Goal: Book appointment/travel/reservation

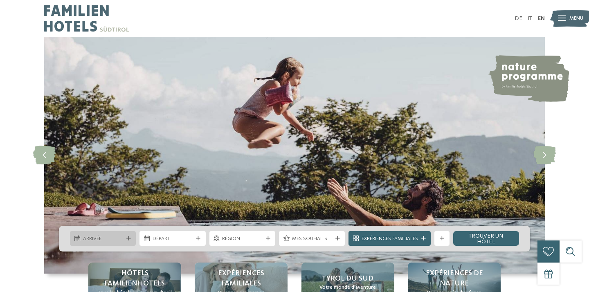
click at [122, 239] on span "Arrivée" at bounding box center [103, 238] width 40 height 7
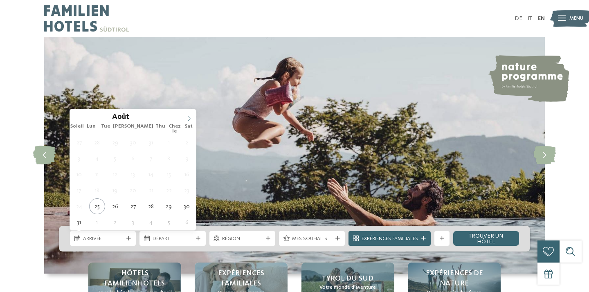
click at [189, 115] on span at bounding box center [189, 116] width 14 height 14
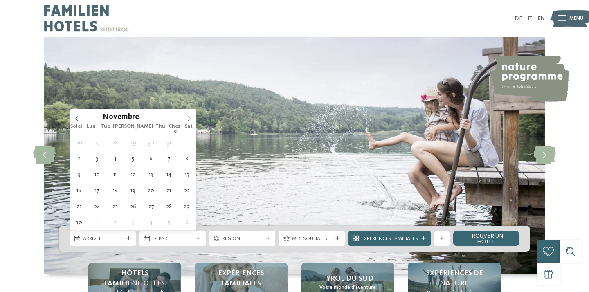
click at [189, 115] on span at bounding box center [189, 116] width 14 height 14
type input "****"
click at [189, 115] on span at bounding box center [189, 116] width 14 height 14
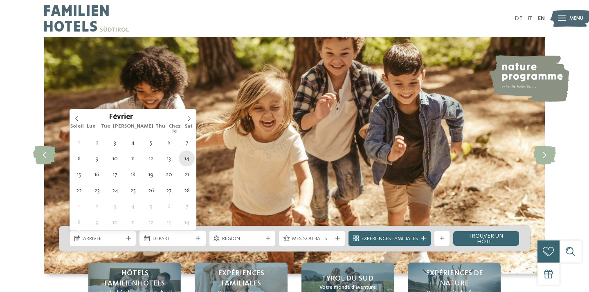
type div "[DATE]"
type input "****"
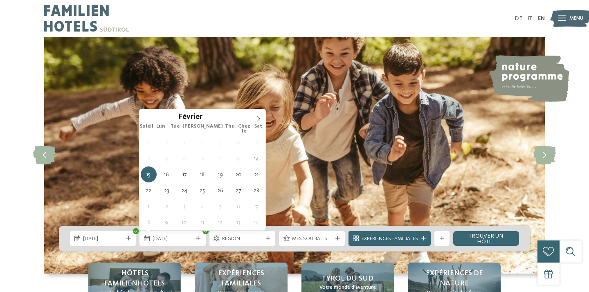
type div "[DATE]"
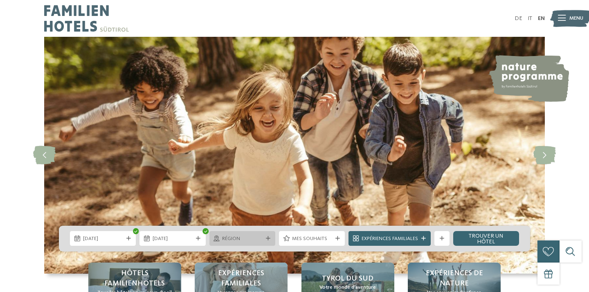
click at [254, 244] on div "Région" at bounding box center [242, 238] width 66 height 15
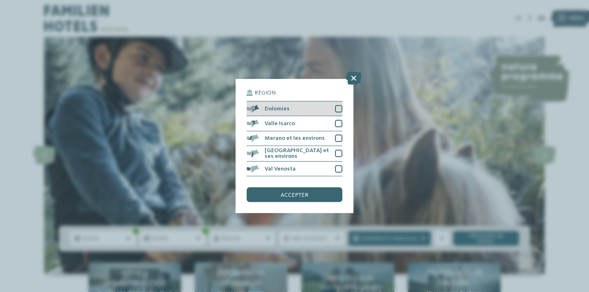
click at [338, 107] on div at bounding box center [338, 108] width 7 height 7
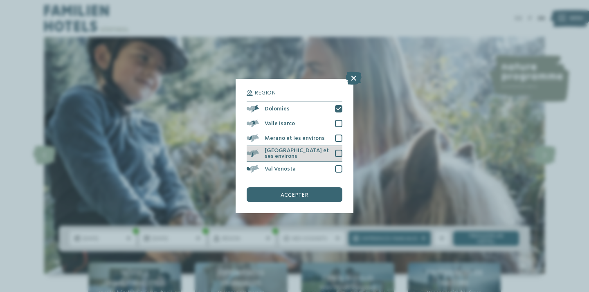
click at [335, 156] on div at bounding box center [338, 153] width 7 height 7
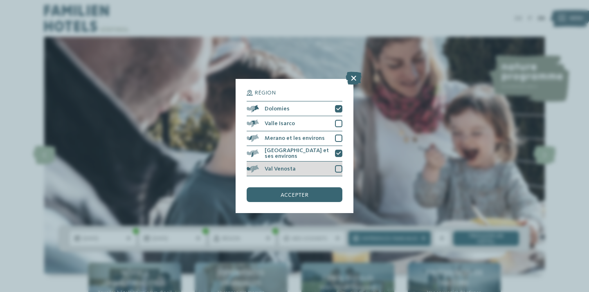
click at [338, 169] on div at bounding box center [338, 168] width 7 height 7
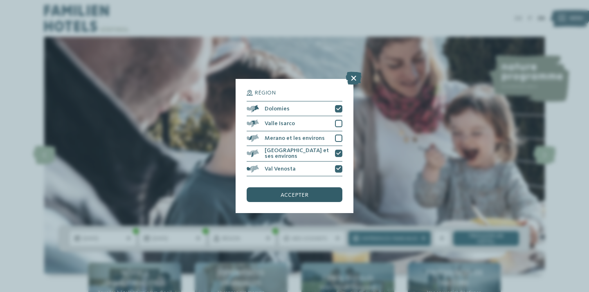
click at [317, 194] on div "accepter" at bounding box center [295, 194] width 96 height 15
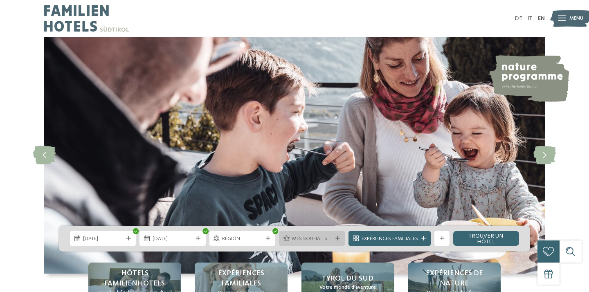
click at [302, 239] on span "Mes souhaits" at bounding box center [312, 238] width 40 height 7
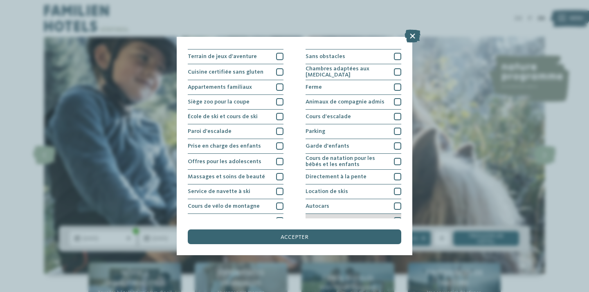
scroll to position [52, 0]
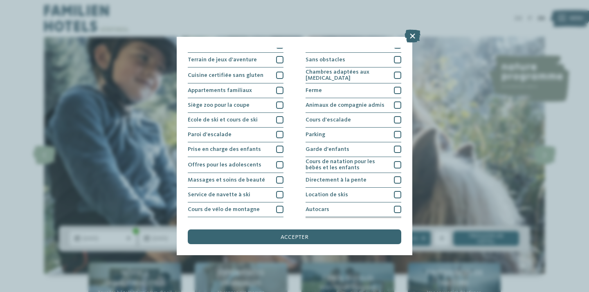
click at [362, 182] on span "Directement à la pente" at bounding box center [336, 180] width 61 height 6
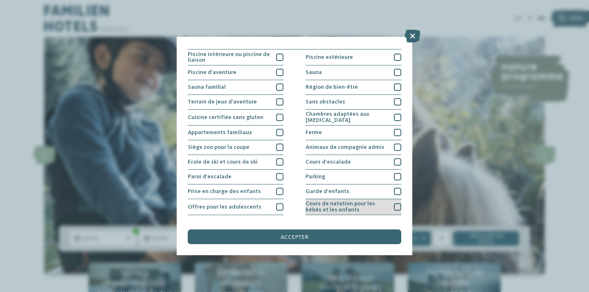
scroll to position [0, 0]
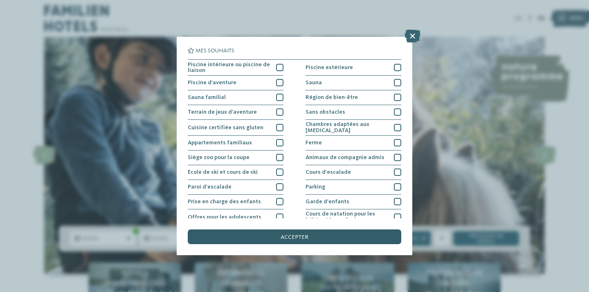
click at [304, 235] on span "accepter" at bounding box center [295, 237] width 28 height 6
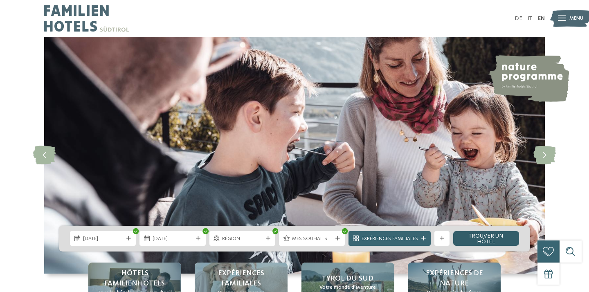
click at [485, 241] on link "Trouver un hôtel" at bounding box center [486, 238] width 66 height 15
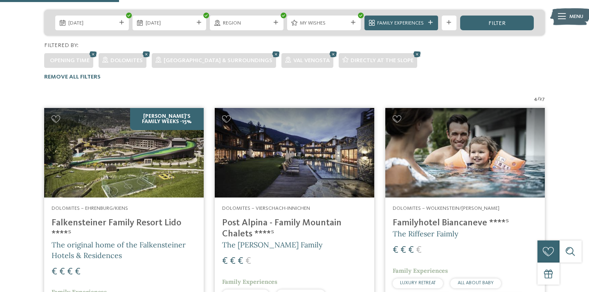
scroll to position [180, 0]
click at [461, 137] on img at bounding box center [465, 153] width 160 height 90
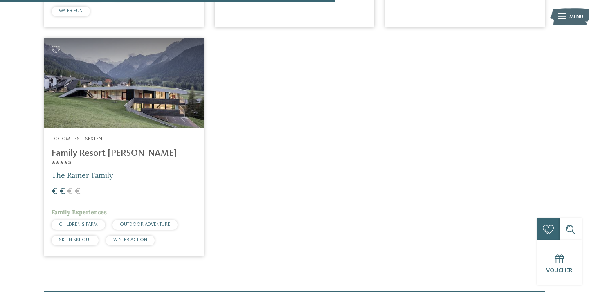
scroll to position [503, 0]
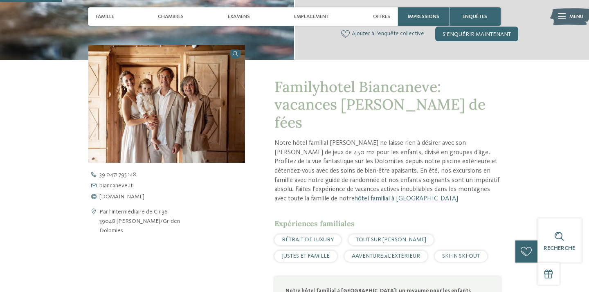
scroll to position [221, 0]
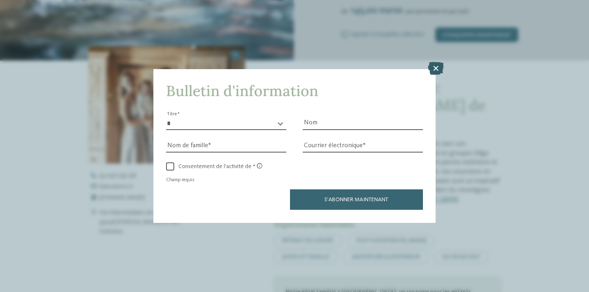
click at [434, 65] on icon at bounding box center [436, 68] width 16 height 13
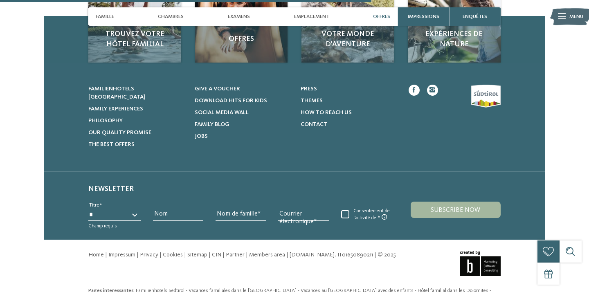
scroll to position [1333, 0]
